Goal: Task Accomplishment & Management: Complete application form

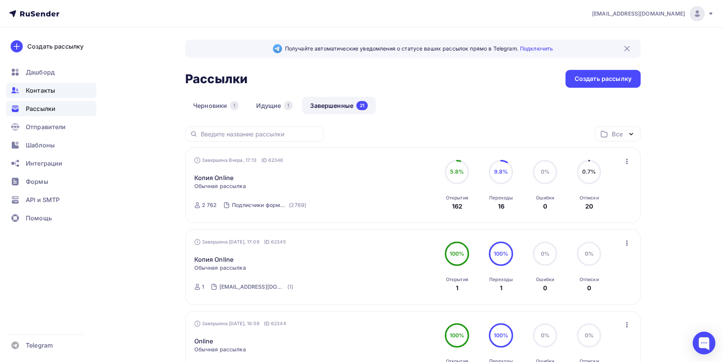
click at [45, 85] on div "Контакты" at bounding box center [51, 90] width 90 height 15
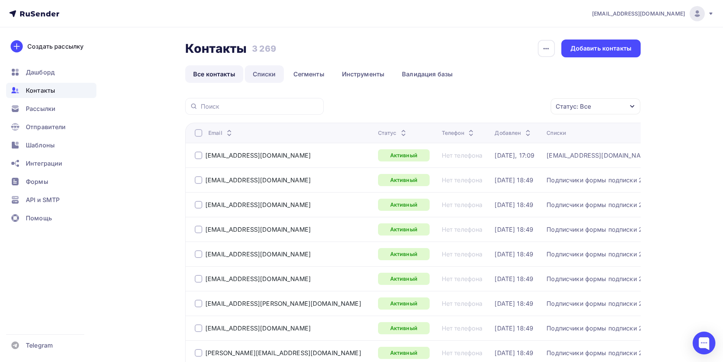
click at [265, 79] on link "Списки" at bounding box center [264, 73] width 39 height 17
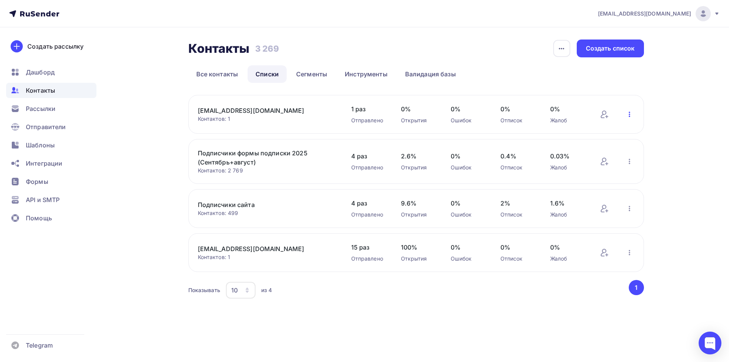
click at [314, 116] on icon "button" at bounding box center [629, 114] width 9 height 9
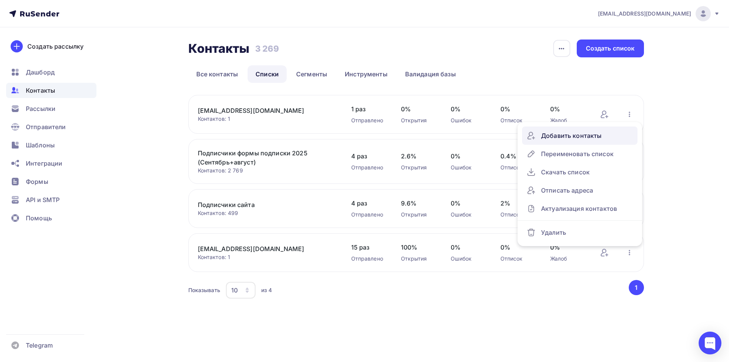
click at [314, 136] on div "Добавить контакты" at bounding box center [580, 135] width 106 height 12
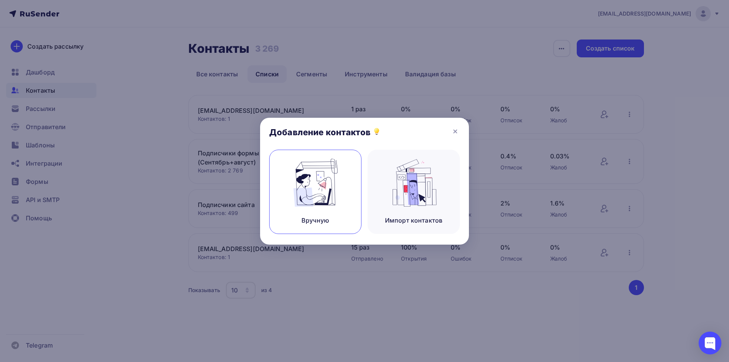
click at [314, 186] on img at bounding box center [315, 183] width 51 height 48
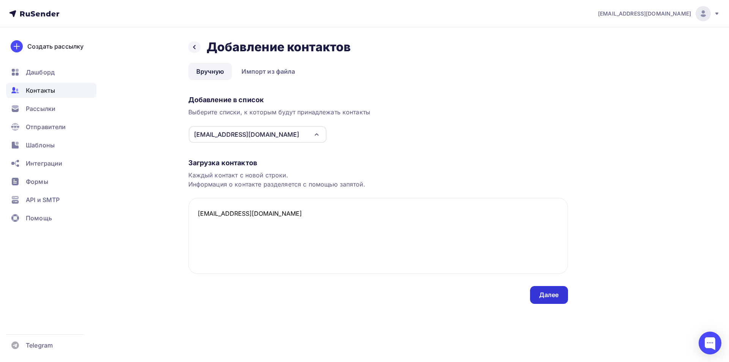
click at [314, 235] on textarea "[EMAIL_ADDRESS][DOMAIN_NAME]" at bounding box center [378, 236] width 380 height 76
type textarea "[EMAIL_ADDRESS][DOMAIN_NAME]"
click at [314, 298] on div "Далее" at bounding box center [549, 294] width 20 height 9
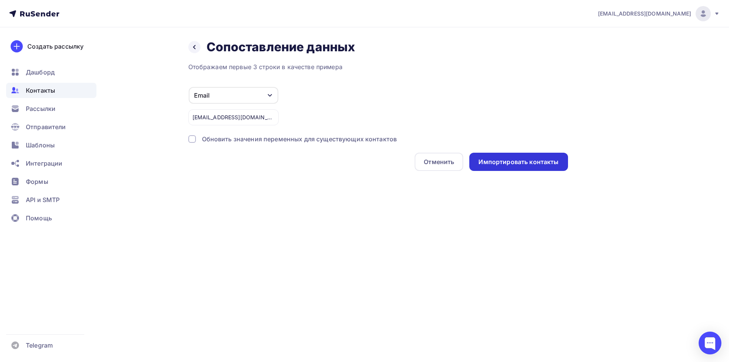
click at [314, 168] on div "Импортировать контакты" at bounding box center [518, 162] width 98 height 18
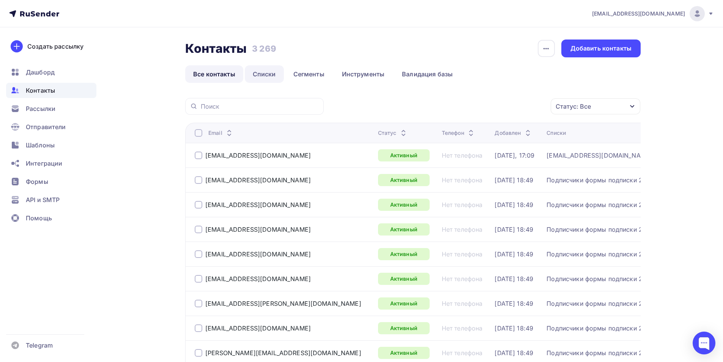
click at [270, 71] on link "Списки" at bounding box center [264, 73] width 39 height 17
